Goal: Information Seeking & Learning: Learn about a topic

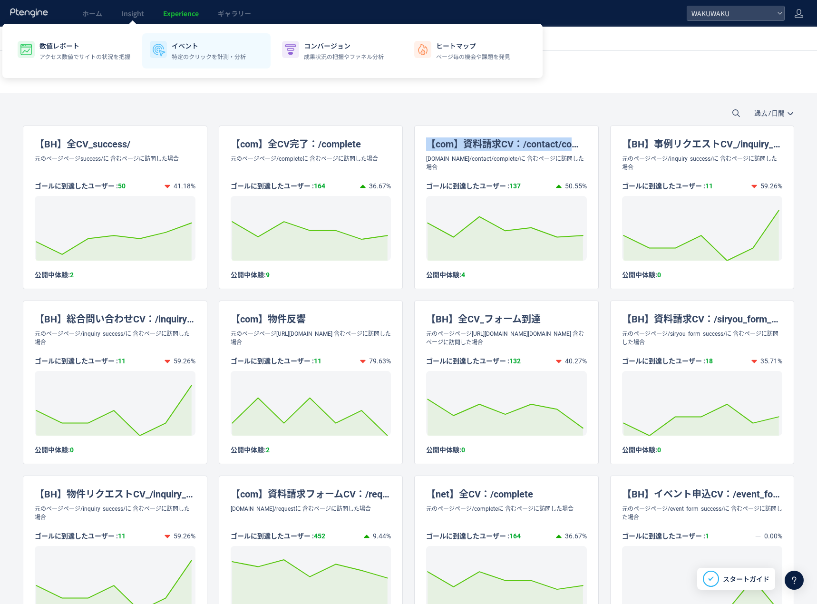
click at [168, 49] on li "イベント 特定のクリックを計測・分析" at bounding box center [206, 50] width 128 height 35
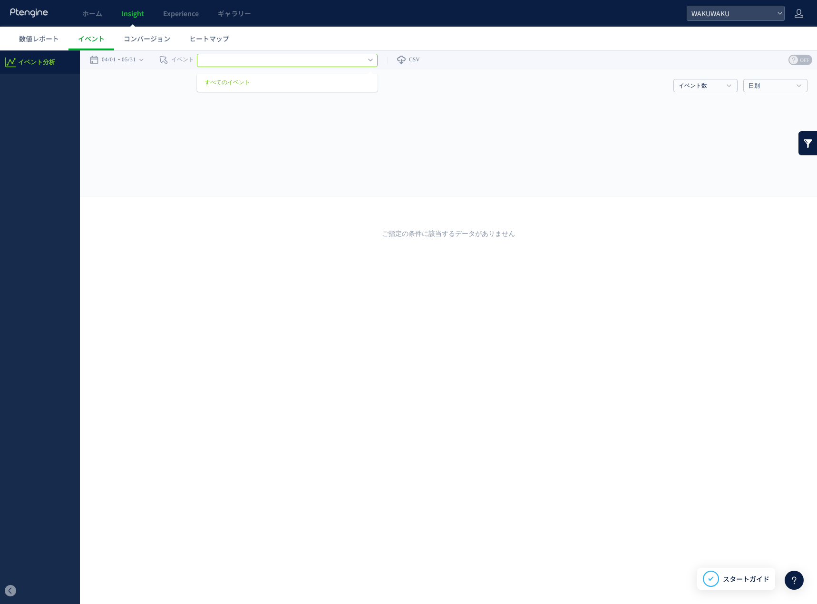
click at [221, 65] on input "text" at bounding box center [287, 60] width 181 height 13
click at [140, 137] on rect at bounding box center [448, 147] width 718 height 98
type input "********"
click at [137, 44] on link "コンバージョン" at bounding box center [147, 39] width 66 height 24
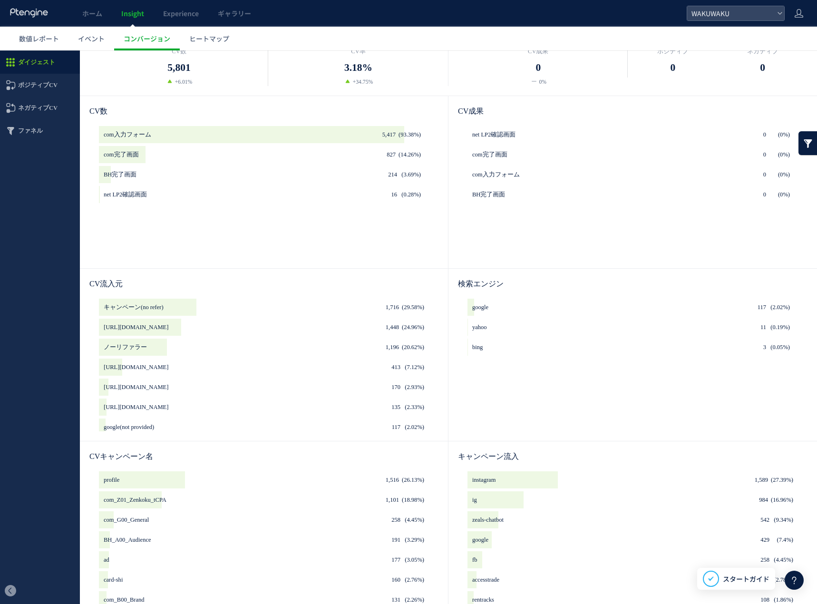
scroll to position [160, 0]
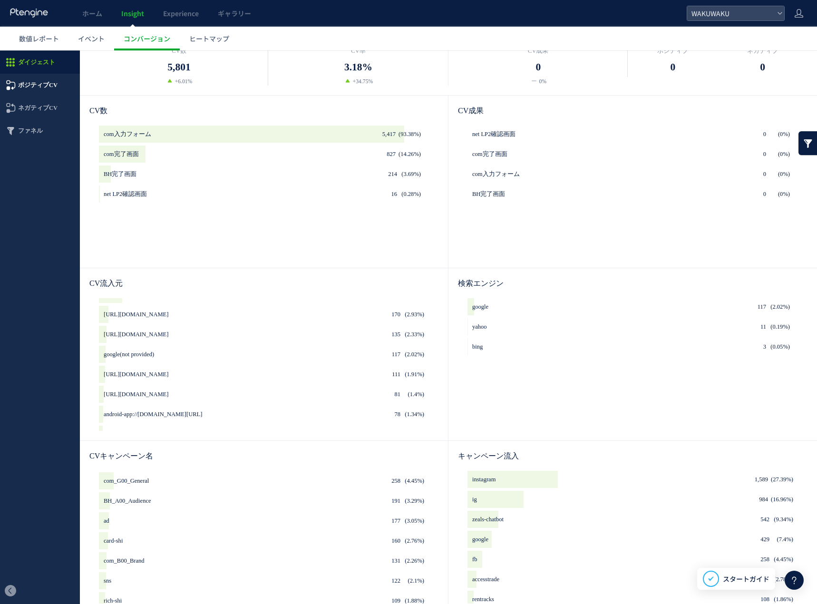
click at [41, 91] on span "ポジティブCV" at bounding box center [37, 85] width 39 height 23
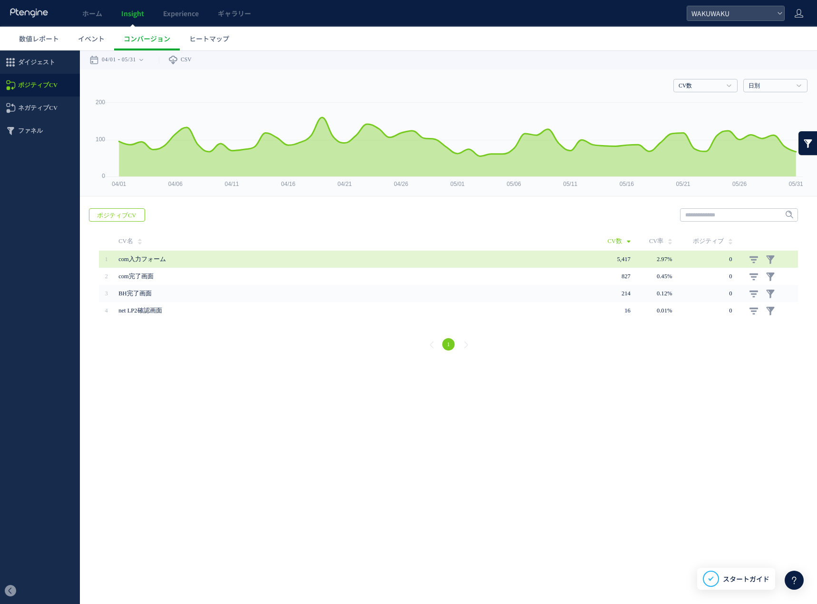
click at [158, 256] on span "com入力フォーム" at bounding box center [142, 259] width 48 height 7
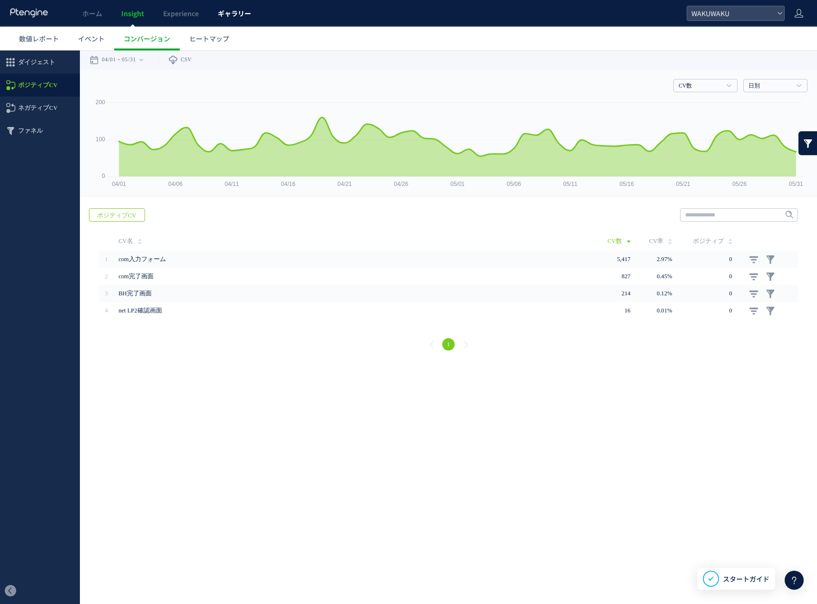
click at [226, 9] on span "ギャラリー" at bounding box center [234, 14] width 33 height 10
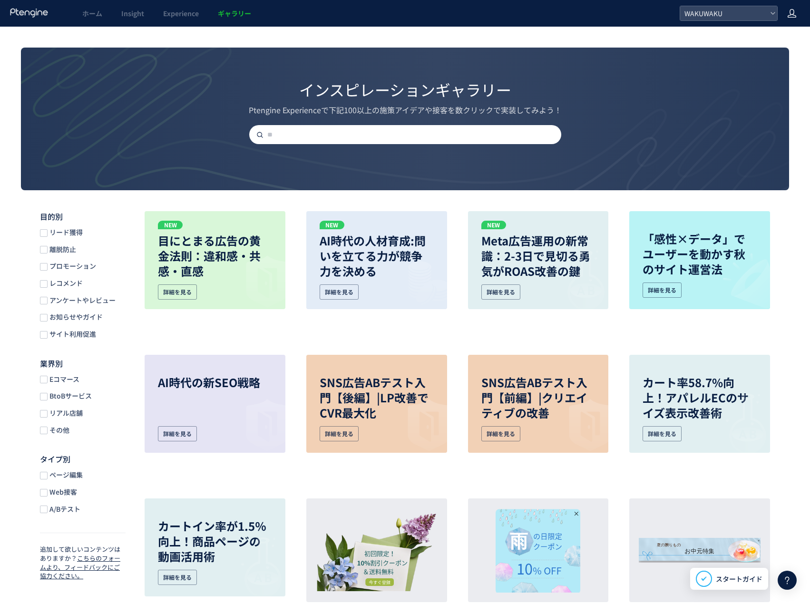
click at [795, 16] on use at bounding box center [792, 13] width 9 height 9
click at [769, 15] on div "WAKUWAKU" at bounding box center [728, 13] width 97 height 14
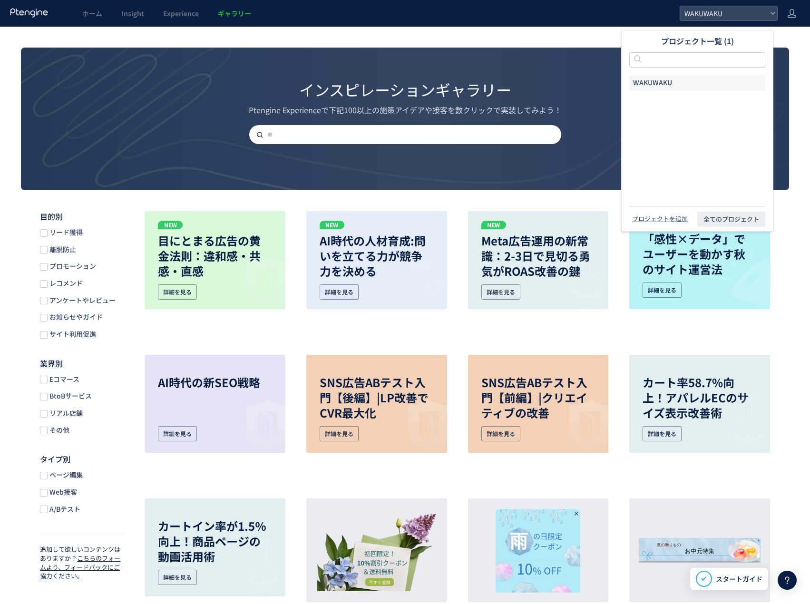
click at [705, 80] on li "WAKUWAKU" at bounding box center [697, 82] width 136 height 15
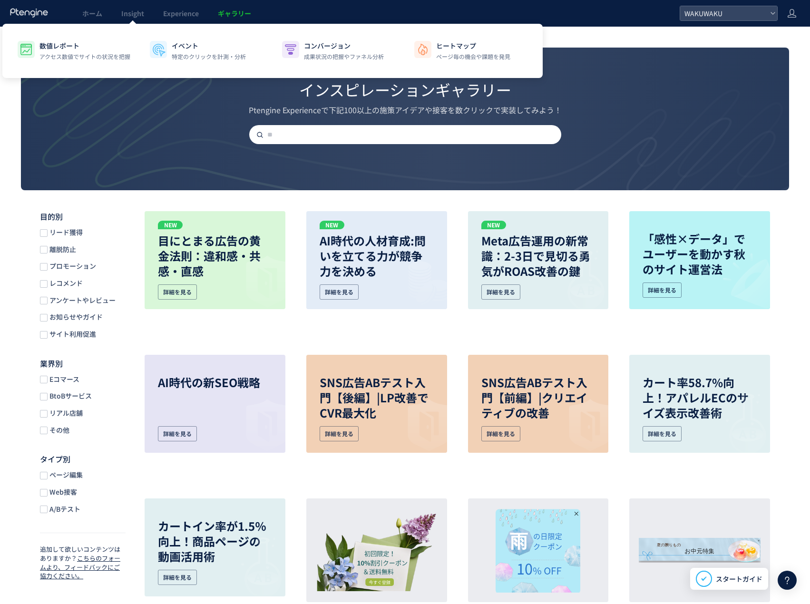
click at [128, 24] on div "数値レポート アクセス数値でサイトの状況を把握 イベント 特定のクリックを計測・分析 コンバージョン 成果状況の把握やファネル分析 ヒートマップ ページ毎の機…" at bounding box center [272, 51] width 540 height 54
click at [320, 48] on p "コンバージョン" at bounding box center [344, 46] width 80 height 10
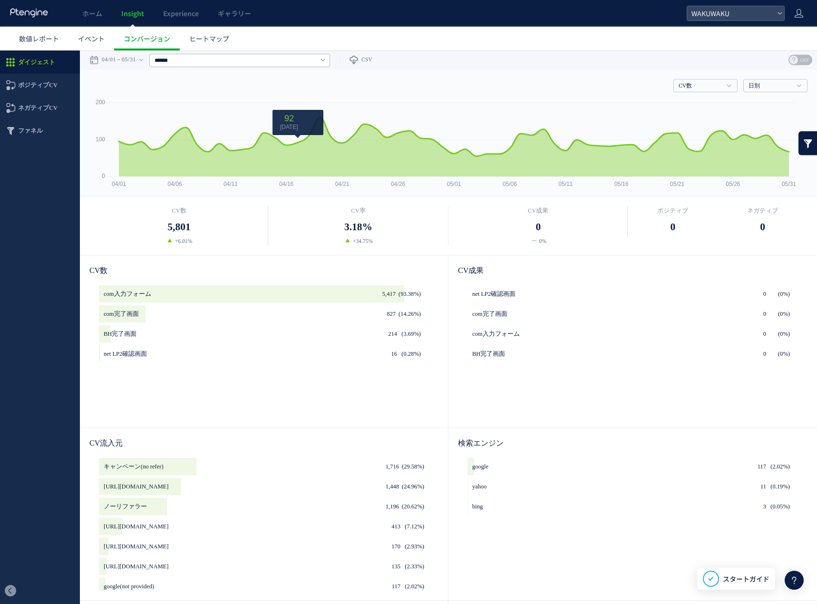
scroll to position [169, 0]
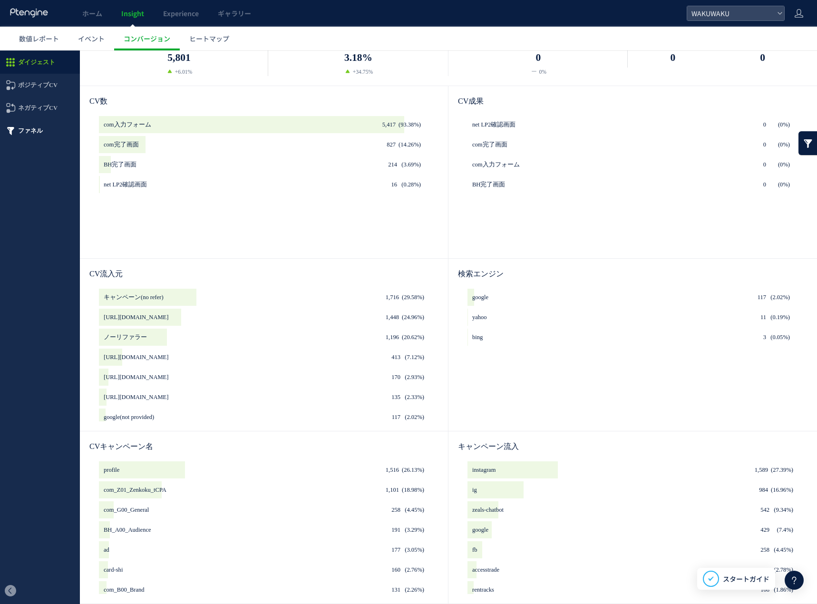
click at [33, 137] on span "ファネル" at bounding box center [30, 130] width 25 height 23
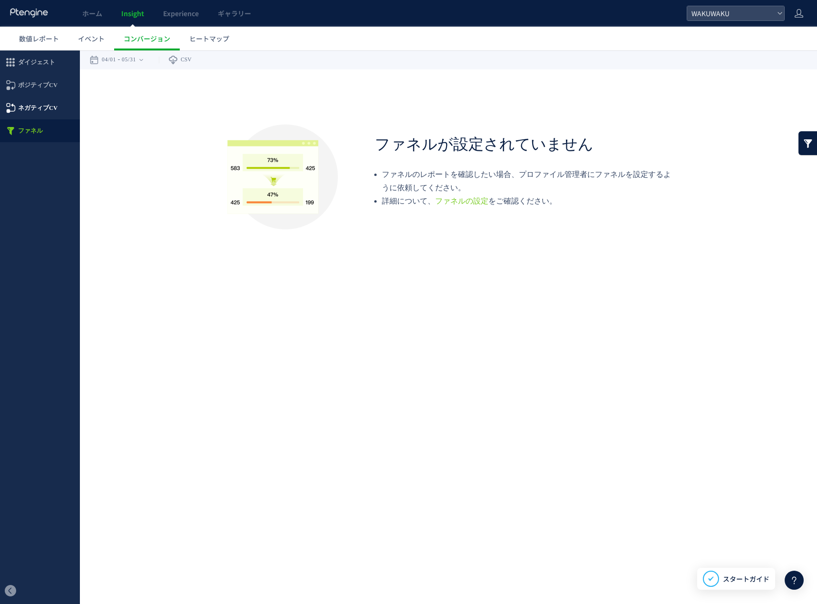
click at [31, 113] on span "ネガティブCV" at bounding box center [37, 108] width 39 height 23
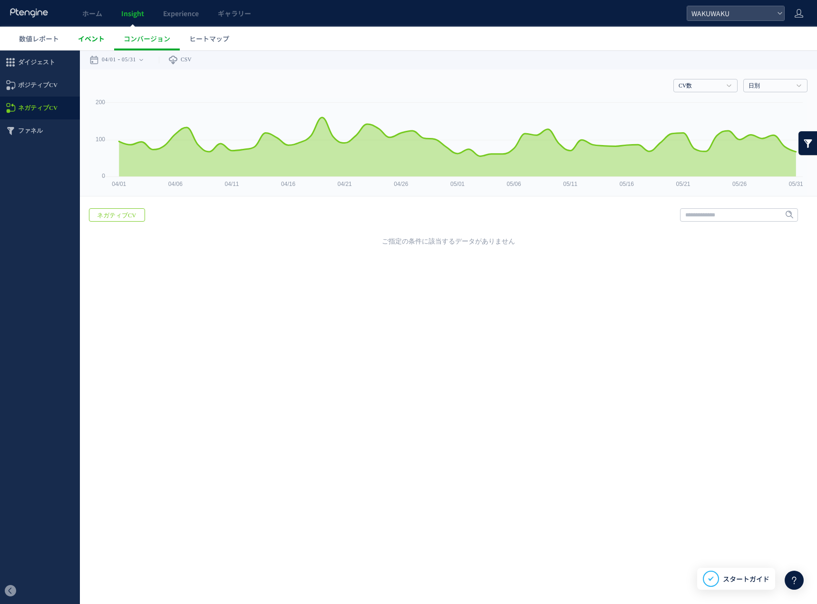
click at [90, 46] on link "イベント" at bounding box center [92, 39] width 46 height 24
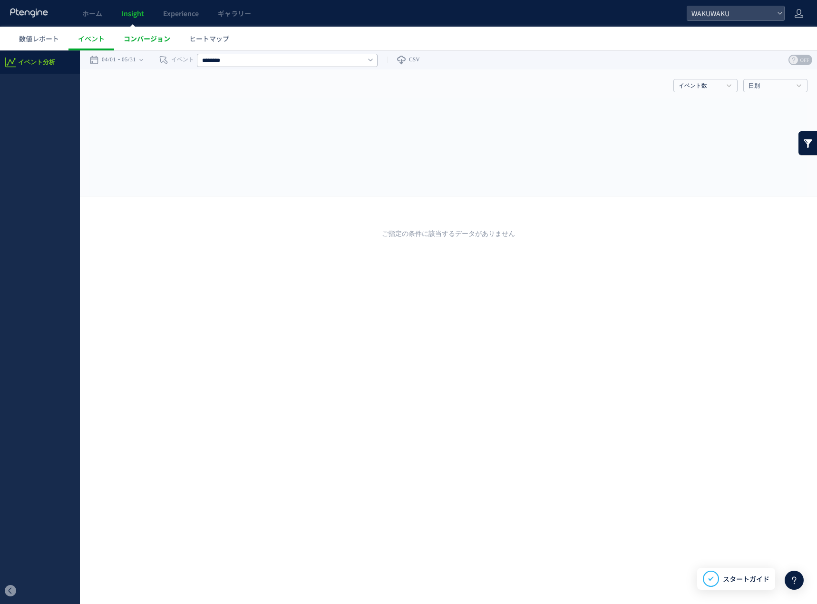
click at [143, 36] on span "コンバージョン" at bounding box center [147, 39] width 47 height 10
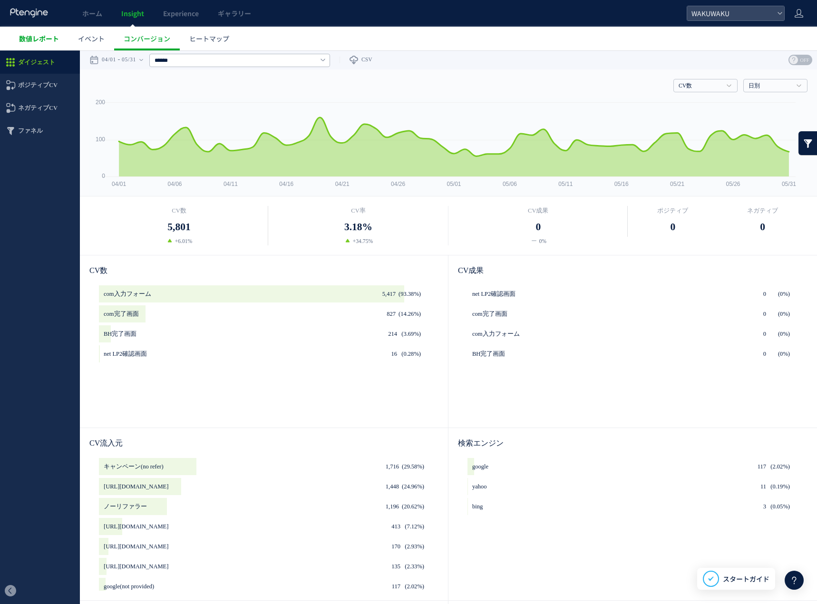
click at [43, 37] on span "数値レポート" at bounding box center [39, 39] width 40 height 10
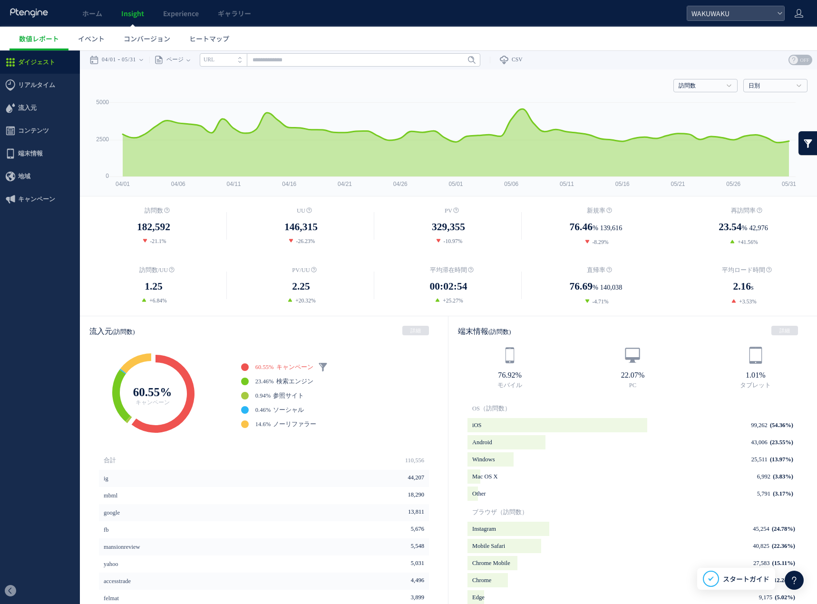
click at [803, 146] on link at bounding box center [808, 143] width 19 height 24
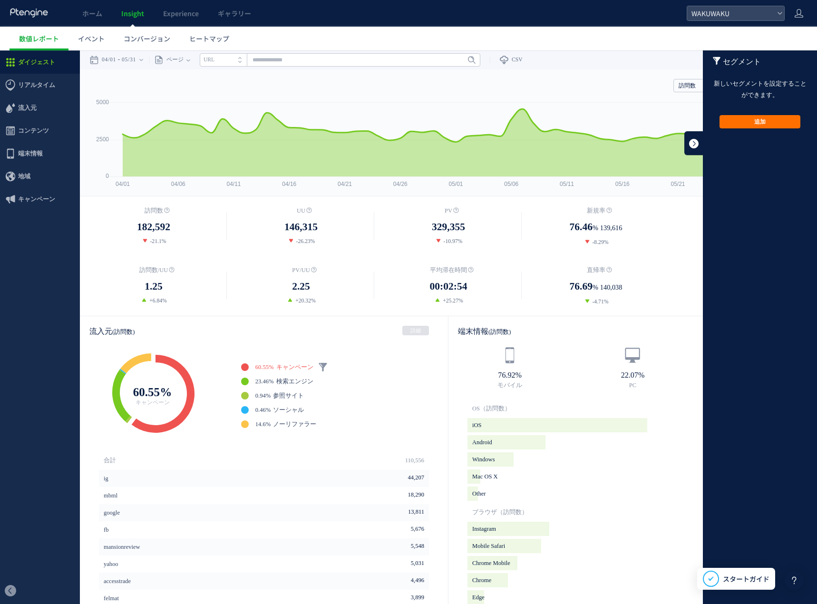
click at [685, 141] on link at bounding box center [694, 143] width 19 height 24
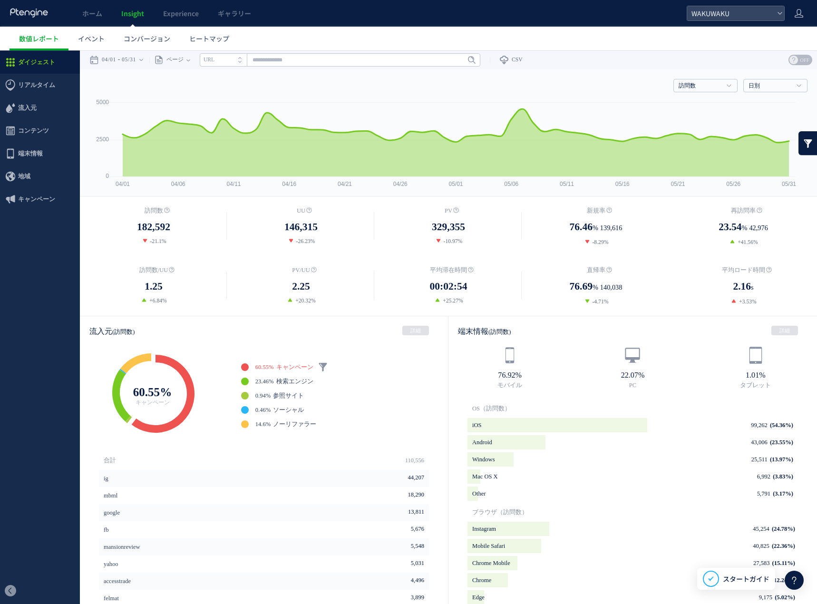
scroll to position [243, 0]
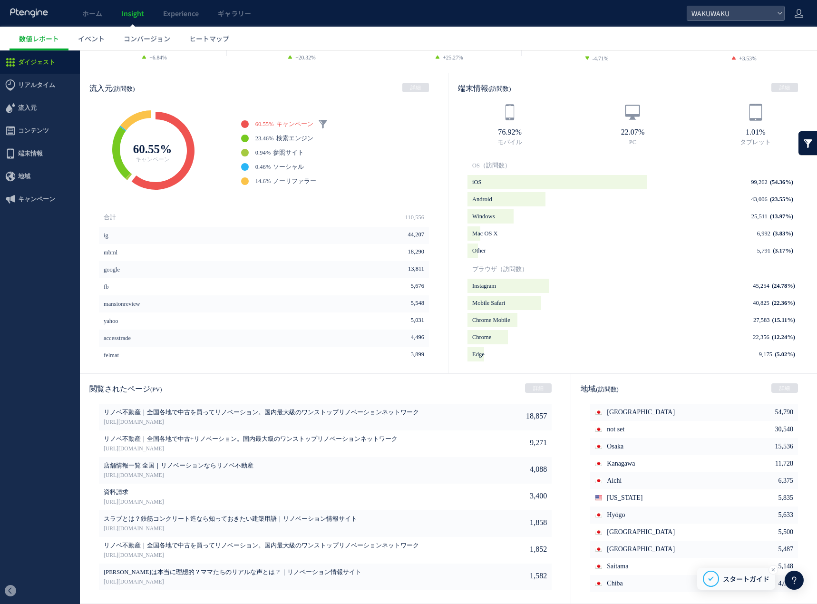
click at [742, 580] on span "スタートガイド" at bounding box center [746, 579] width 47 height 10
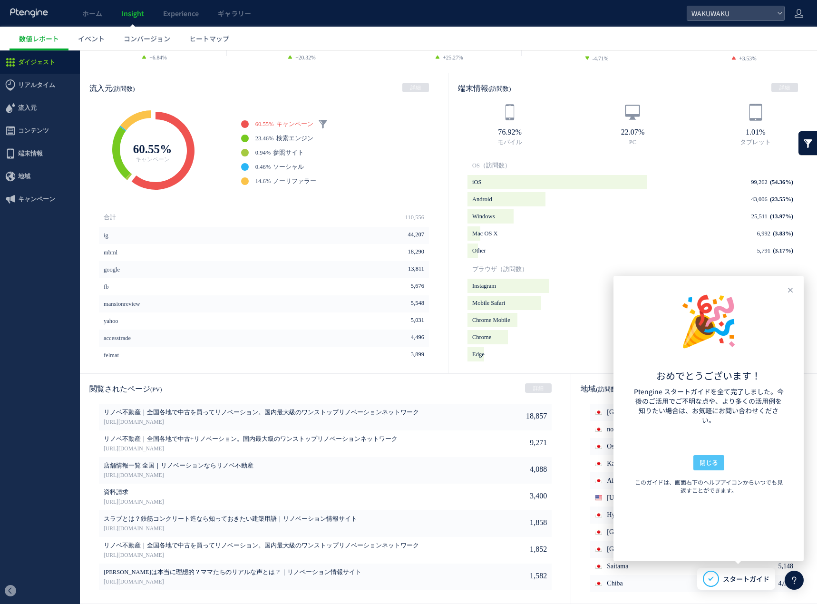
click at [708, 467] on span "閉じる" at bounding box center [709, 462] width 19 height 15
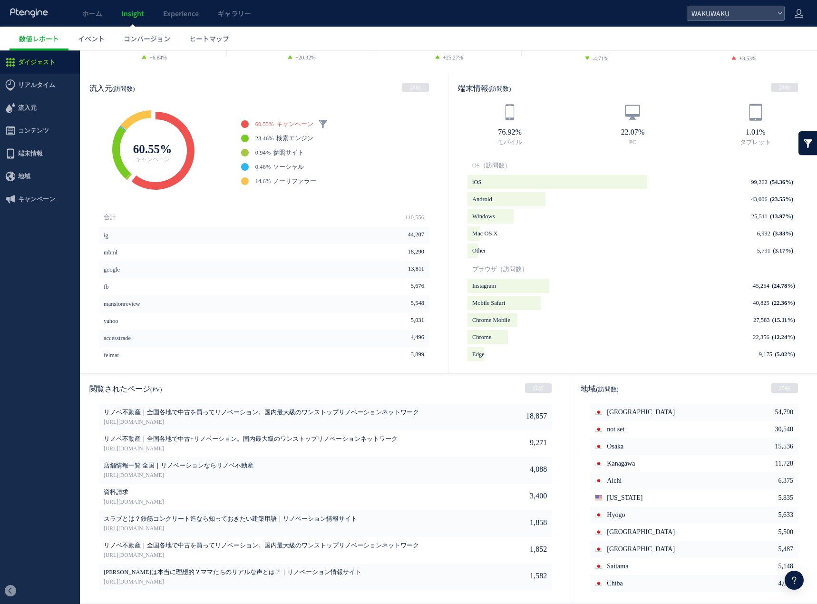
click at [792, 581] on icon at bounding box center [794, 580] width 11 height 11
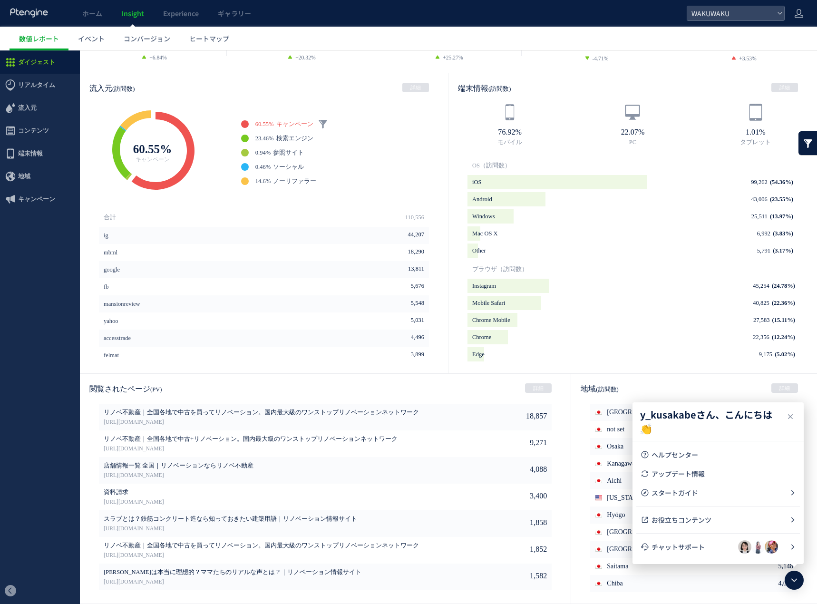
click at [585, 368] on div "流入元 (訪問数) 詳細 Created with Highcharts 4.1.7 Browser market shares at a specific …" at bounding box center [448, 223] width 737 height 301
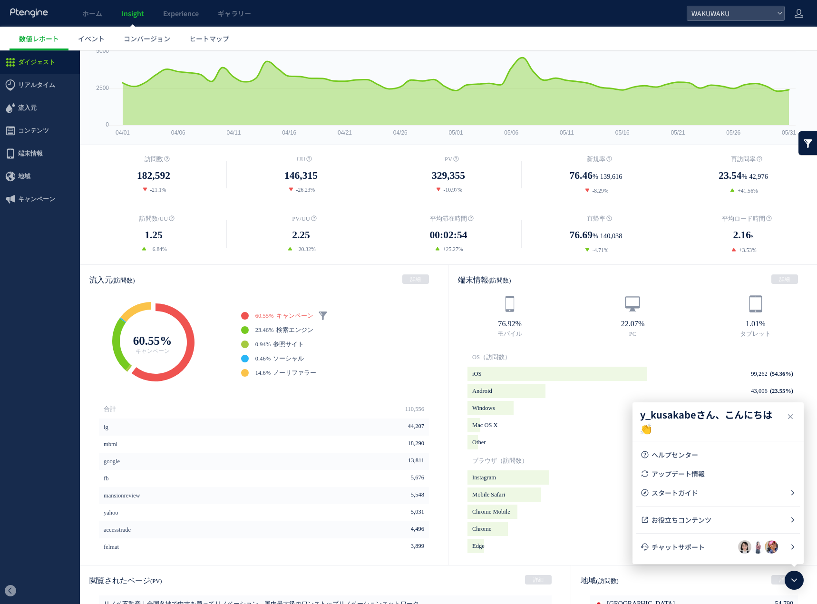
scroll to position [0, 0]
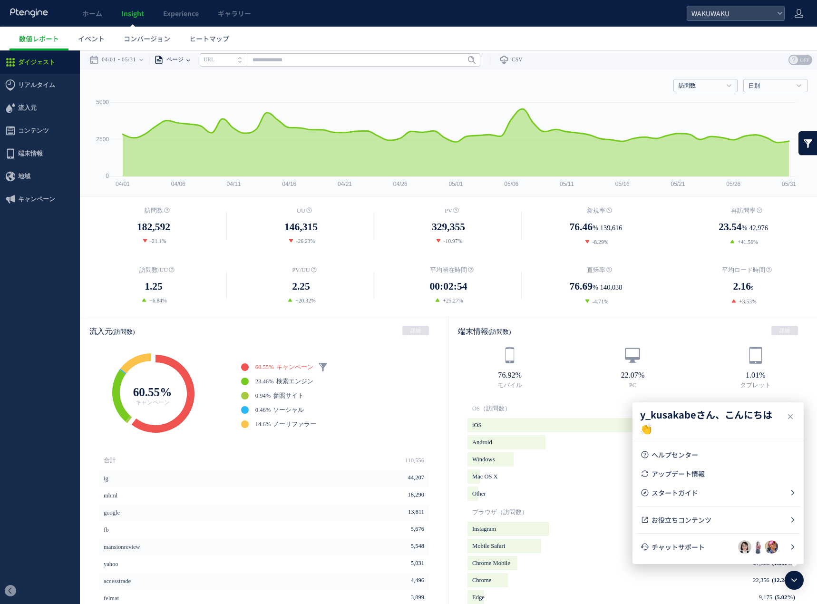
click at [184, 56] on span "ページ" at bounding box center [174, 59] width 20 height 19
click at [206, 33] on link "ヒートマップ" at bounding box center [209, 39] width 59 height 24
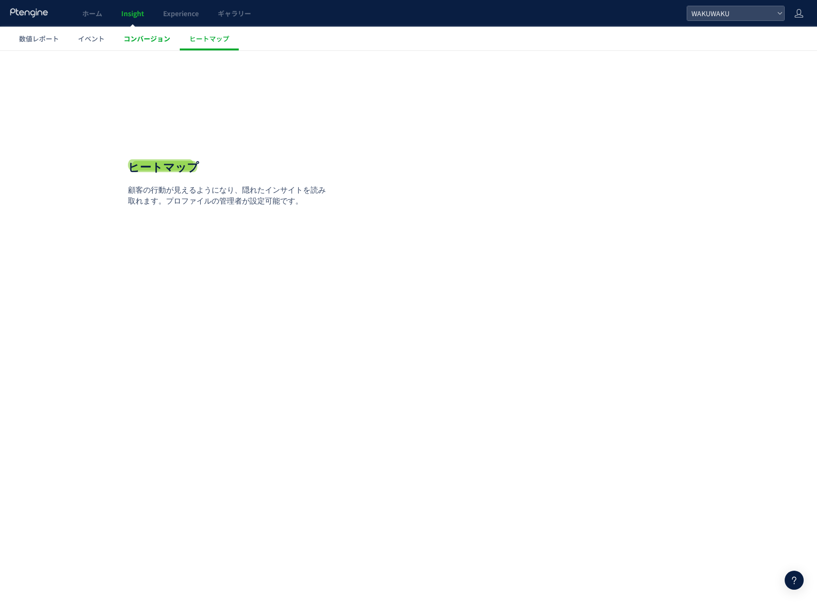
click at [147, 49] on link "コンバージョン" at bounding box center [147, 39] width 66 height 24
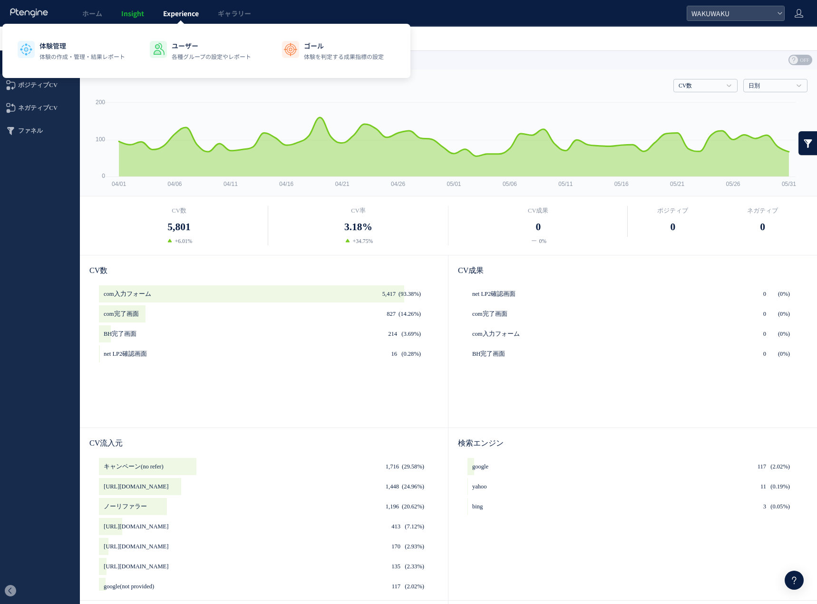
click at [181, 11] on span "Experience" at bounding box center [181, 14] width 36 height 10
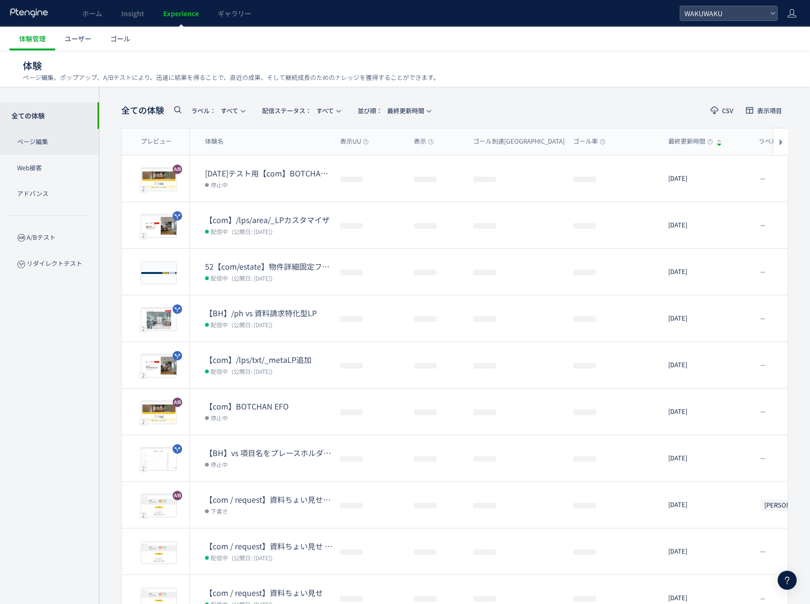
click at [61, 146] on p "ページ編集" at bounding box center [49, 142] width 99 height 26
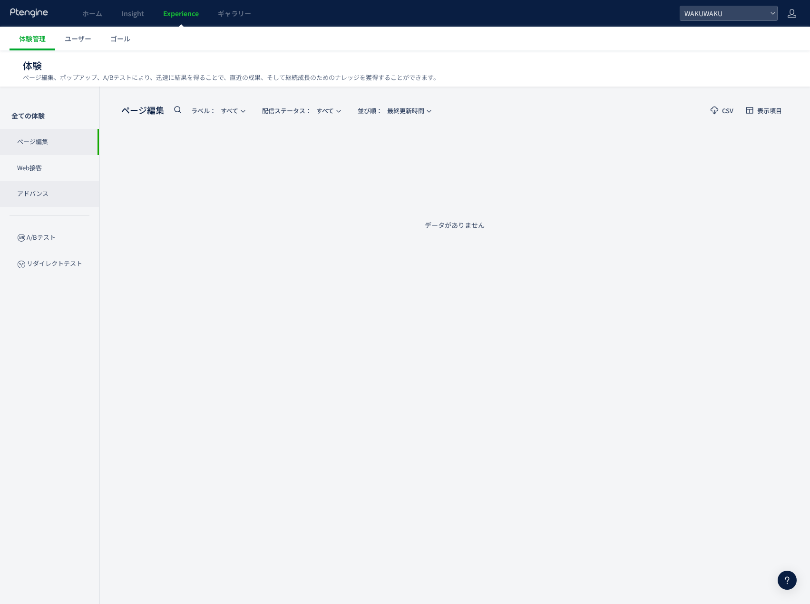
click at [52, 195] on p "アドバンス" at bounding box center [49, 194] width 99 height 26
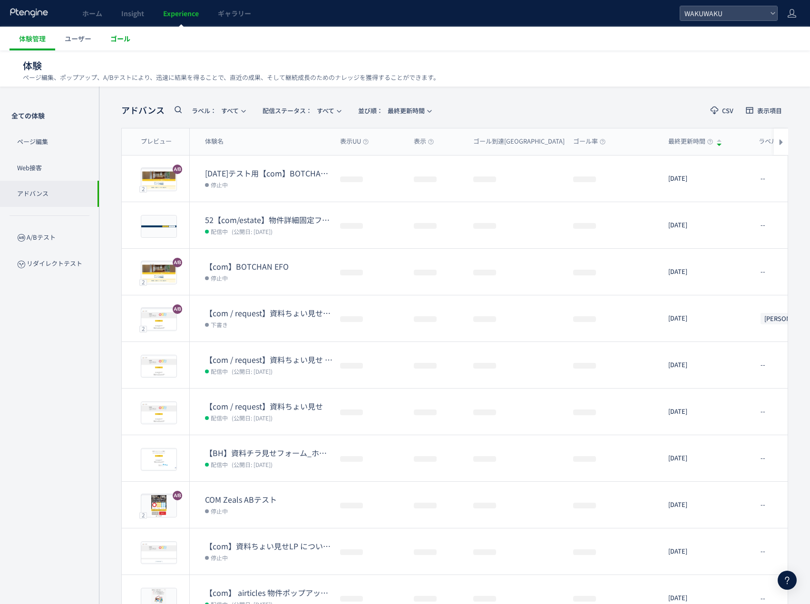
click at [118, 37] on span "ゴール" at bounding box center [120, 39] width 20 height 10
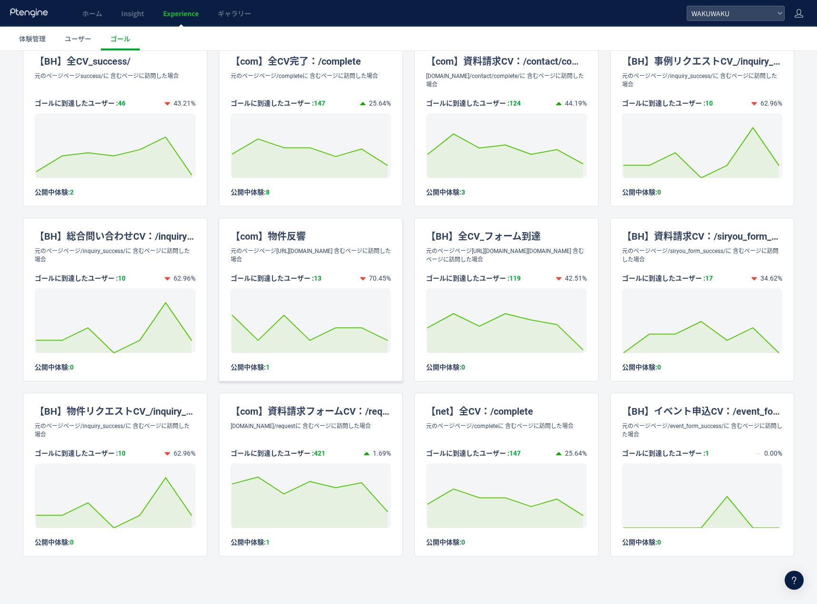
scroll to position [91, 0]
click at [491, 408] on div "【net】全CV：/complete" at bounding box center [507, 407] width 184 height 29
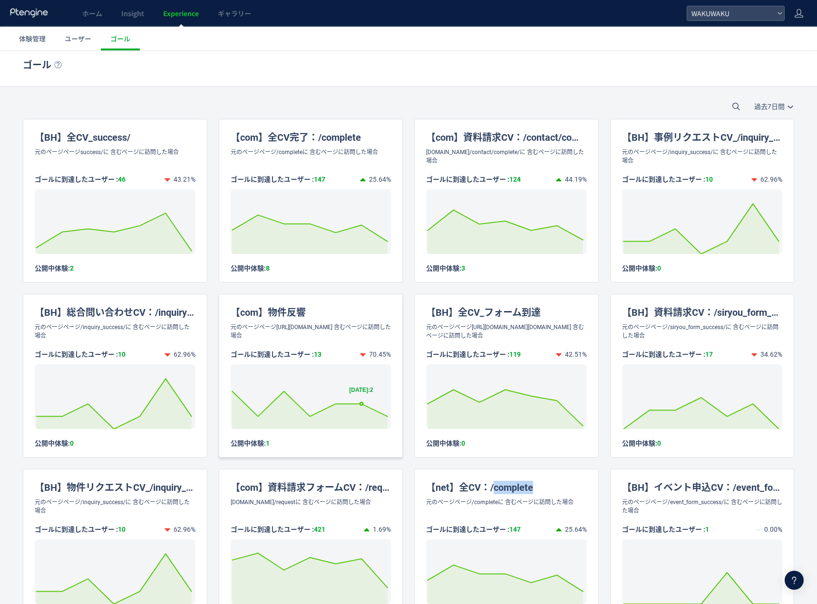
scroll to position [0, 0]
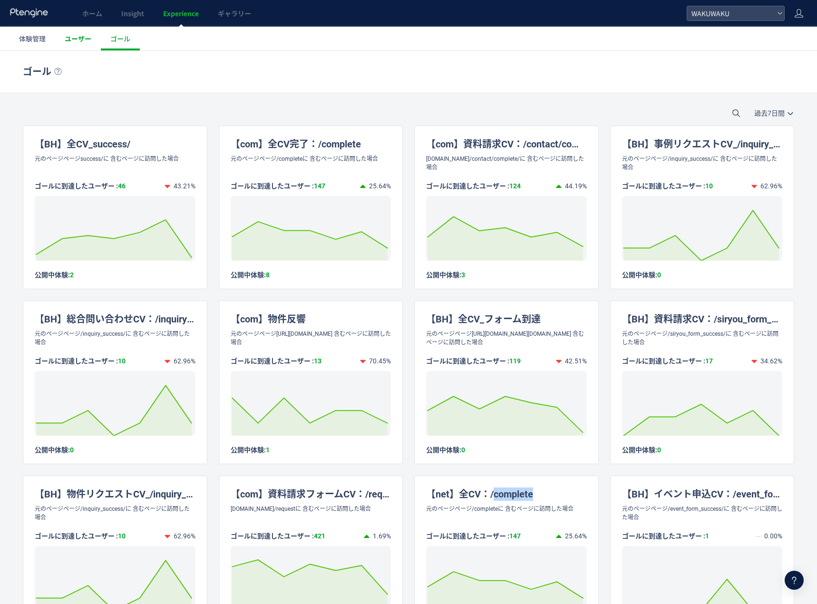
click at [84, 33] on link "ユーザー" at bounding box center [78, 39] width 46 height 24
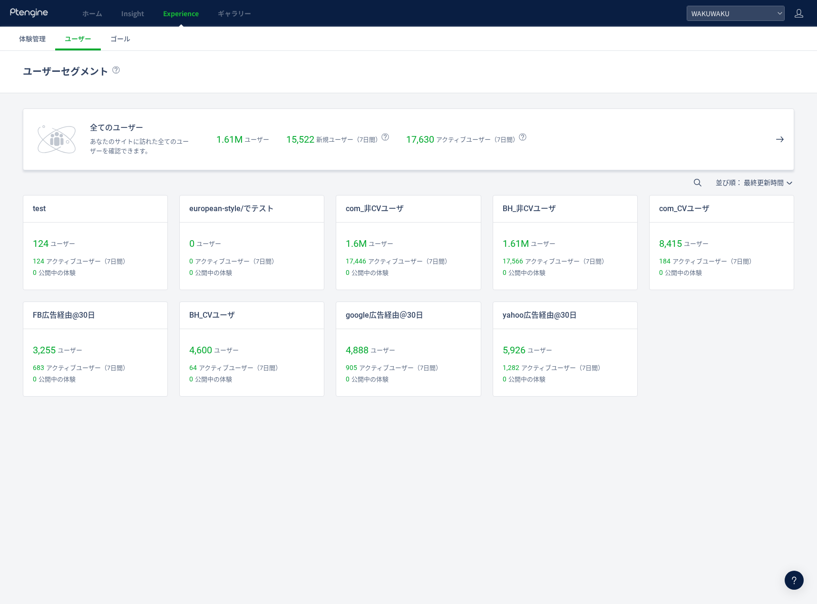
drag, startPoint x: 687, startPoint y: 173, endPoint x: 744, endPoint y: 141, distance: 66.0
click at [744, 141] on div "ユーザーセグメント ユーザーセグメントを新規作成 オススメのサンプルユーザーセグメントから作成を進めてみましょう！ 匿名ユーザー 詳細を確認して 定義する 作…" at bounding box center [408, 247] width 817 height 393
click at [744, 141] on div "全てのユーザー あなたのサイトに訪れた全てのユーザーを確認できます。 1.61M ユーザー 15,522 新規ユーザー（7日間） 17,630 アクティブユー…" at bounding box center [409, 139] width 772 height 62
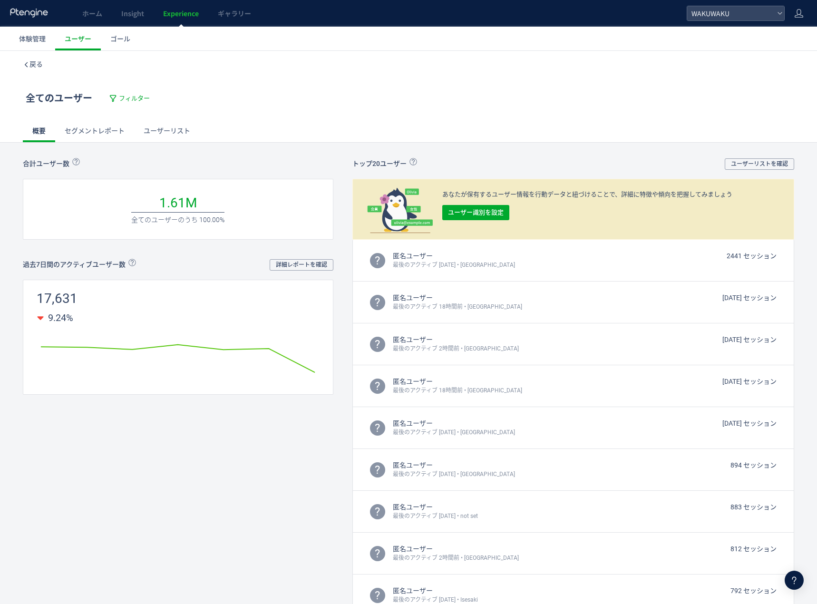
click at [125, 142] on link "セグメントレポート" at bounding box center [94, 130] width 79 height 23
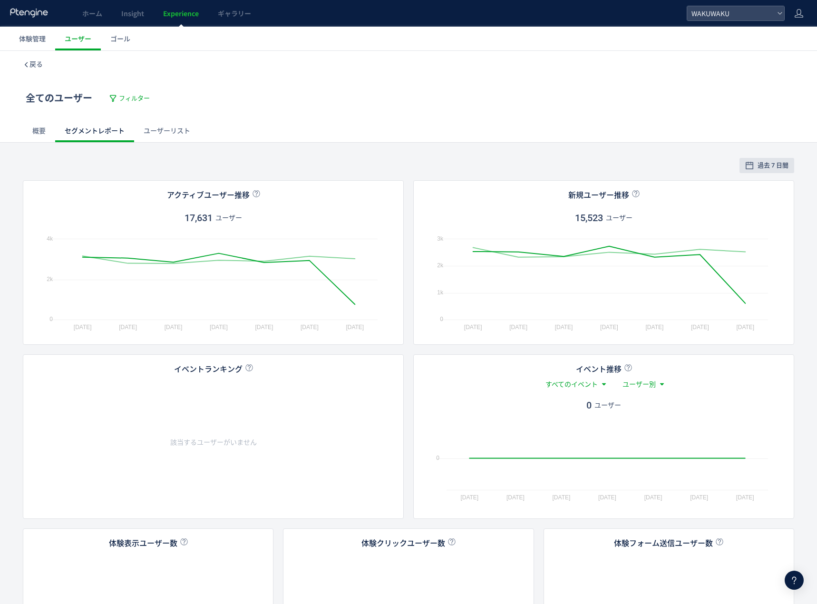
click at [176, 134] on link "ユーザーリスト" at bounding box center [167, 130] width 66 height 23
